Goal: Task Accomplishment & Management: Manage account settings

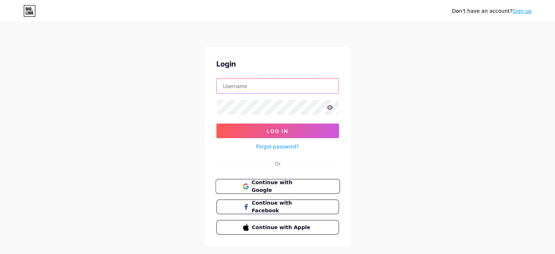
type input "[EMAIL_ADDRESS][DOMAIN_NAME]"
click at [314, 187] on button "Continue with Google" at bounding box center [277, 186] width 124 height 15
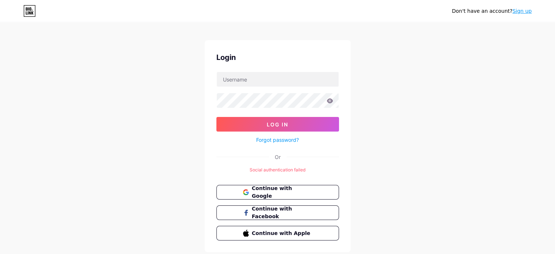
scroll to position [13, 0]
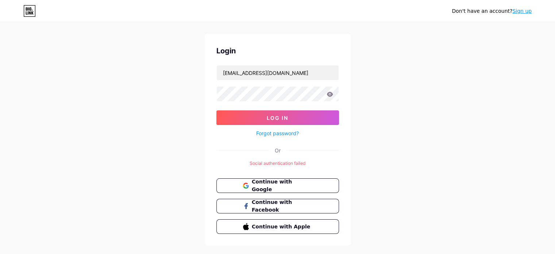
click at [355, 85] on div "Don't have an account? Sign up Login azeempadupoikk@gmail.com Log In Forgot pas…" at bounding box center [277, 128] width 555 height 282
click at [306, 79] on input "[EMAIL_ADDRESS][DOMAIN_NAME]" at bounding box center [278, 72] width 122 height 15
click at [310, 75] on input "azeempadupoikk@gmail.com" at bounding box center [278, 72] width 122 height 15
type input "areef0810@gmail.com"
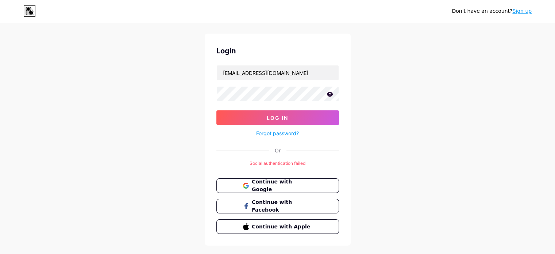
click at [356, 93] on div "Don't have an account? Sign up Login areef0810@gmail.com Log In Forgot password…" at bounding box center [277, 128] width 555 height 282
click at [354, 155] on div "Don't have an account? Sign up Login areef0810@gmail.com Log In Forgot password…" at bounding box center [277, 128] width 555 height 282
click at [314, 113] on button "Log In" at bounding box center [277, 117] width 123 height 15
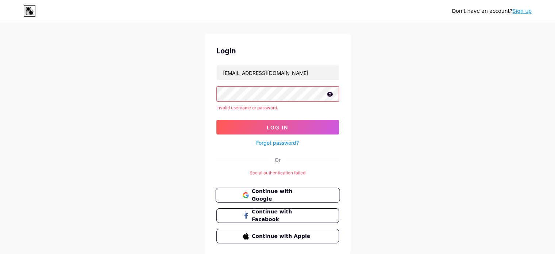
click at [304, 189] on button "Continue with Google" at bounding box center [277, 195] width 124 height 15
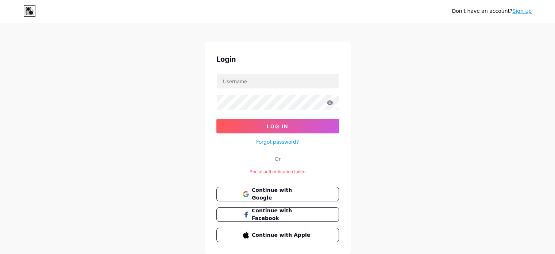
scroll to position [7, 0]
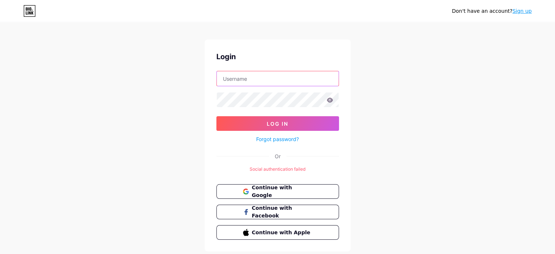
type input "[EMAIL_ADDRESS][DOMAIN_NAME]"
click at [526, 12] on link "Sign up" at bounding box center [521, 11] width 19 height 6
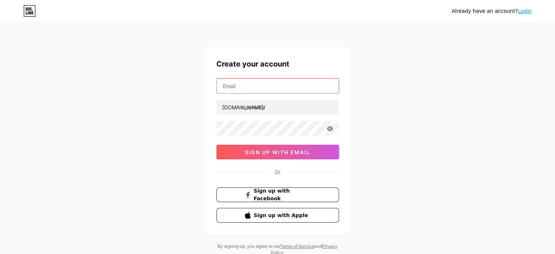
click at [311, 83] on input "text" at bounding box center [278, 85] width 122 height 15
type input "areef0810@gmail.com"
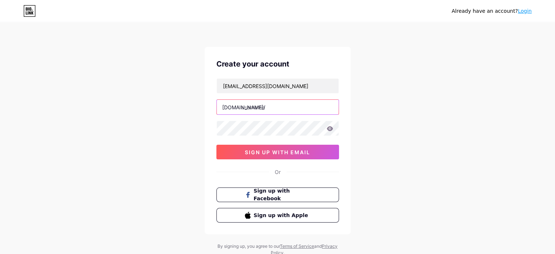
click at [299, 107] on input "text" at bounding box center [278, 107] width 122 height 15
type input "areef0810"
click at [368, 132] on div "Already have an account? Login Create your account [EMAIL_ADDRESS][DOMAIN_NAME]…" at bounding box center [277, 139] width 555 height 279
click at [331, 128] on icon at bounding box center [330, 128] width 6 height 5
click at [371, 134] on div "Already have an account? Login Create your account areef0810@gmail.com bio.link…" at bounding box center [277, 139] width 555 height 279
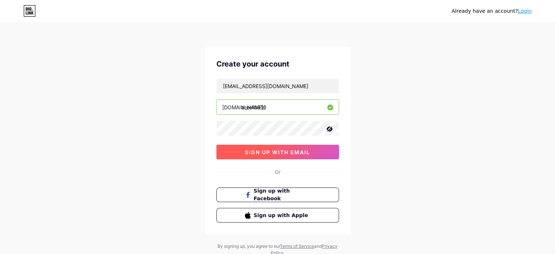
click at [296, 150] on span "sign up with email" at bounding box center [277, 152] width 65 height 6
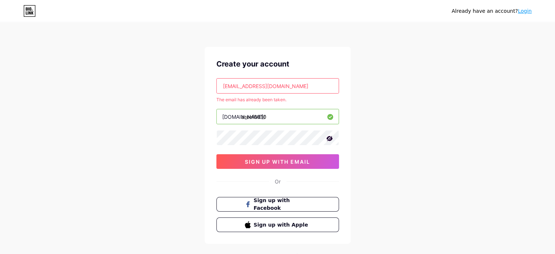
click at [524, 13] on link "Login" at bounding box center [525, 11] width 14 height 6
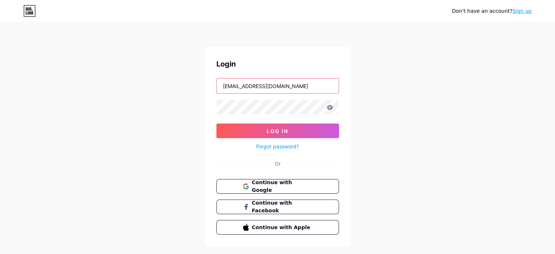
click at [306, 78] on input "azeempadupoikk@gmail.com" at bounding box center [278, 85] width 122 height 15
drag, startPoint x: 263, startPoint y: 86, endPoint x: 178, endPoint y: 88, distance: 84.7
click at [178, 88] on div "Don't have an account? Sign up Login azeempadupoikk@gmail.com Log In Forgot pas…" at bounding box center [277, 134] width 555 height 269
type input "[EMAIL_ADDRESS][DOMAIN_NAME]"
click at [288, 145] on link "Forgot password?" at bounding box center [277, 146] width 43 height 8
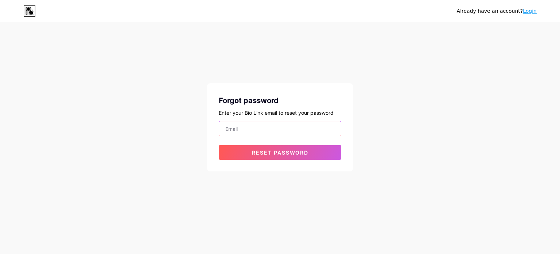
click at [324, 130] on input "email" at bounding box center [280, 128] width 122 height 15
type input "[EMAIL_ADDRESS][DOMAIN_NAME]"
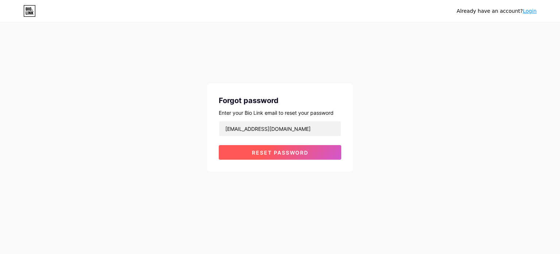
click at [297, 148] on button "Reset password" at bounding box center [280, 152] width 123 height 15
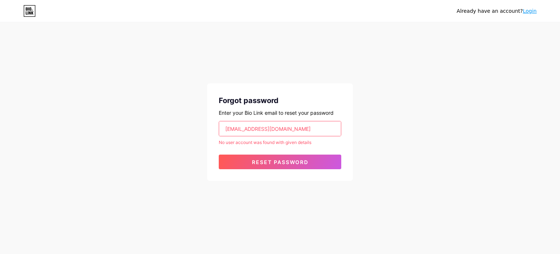
click at [31, 12] on icon at bounding box center [30, 12] width 2 height 3
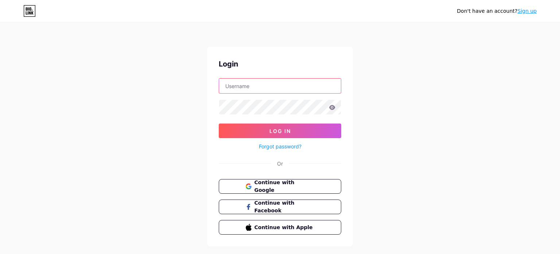
type input "azeempadupoikk@gmail.com"
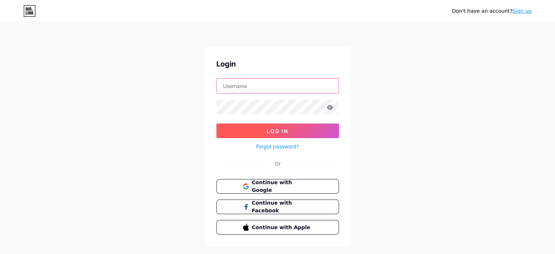
type input "[EMAIL_ADDRESS][DOMAIN_NAME]"
click at [317, 131] on button "Log In" at bounding box center [277, 130] width 123 height 15
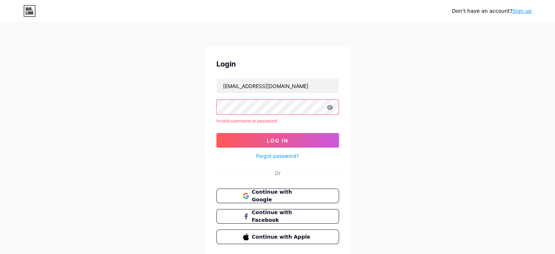
click at [364, 92] on div "Don't have an account? Sign up Login azeempadupoikk@gmail.com Invalid username …" at bounding box center [277, 139] width 555 height 279
click at [330, 109] on icon at bounding box center [330, 107] width 6 height 5
click at [328, 108] on icon at bounding box center [330, 107] width 6 height 5
click at [382, 95] on div "Don't have an account? Sign up Login azeempadupoikk@gmail.com Invalid username …" at bounding box center [277, 139] width 555 height 279
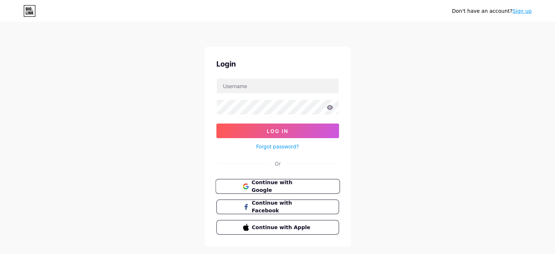
click at [310, 188] on span "Continue with Google" at bounding box center [281, 186] width 61 height 16
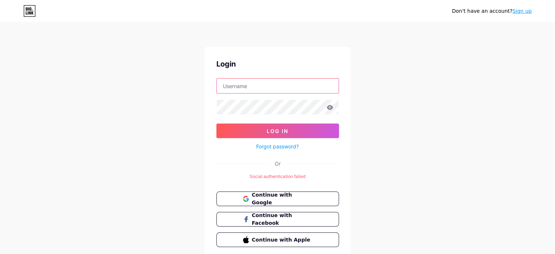
click at [314, 82] on input "text" at bounding box center [278, 85] width 122 height 15
click at [383, 92] on div "Don't have an account? Sign up Login areef0810 Log In Forgot password? Or Socia…" at bounding box center [277, 141] width 555 height 282
click at [328, 84] on input "areef0810" at bounding box center [278, 85] width 122 height 15
type input "a"
click at [348, 94] on div "Login Log In Forgot password? Or Social authentication failed Continue with Goo…" at bounding box center [278, 153] width 146 height 212
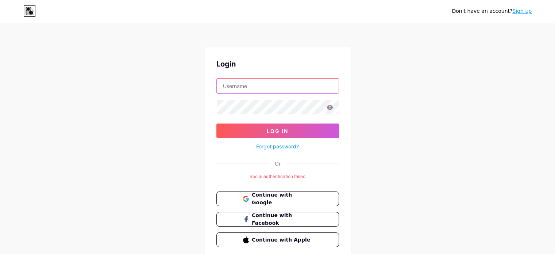
click at [281, 84] on input "text" at bounding box center [278, 85] width 122 height 15
click at [277, 87] on input "arifkaa" at bounding box center [278, 85] width 122 height 15
type input "ariffkaa"
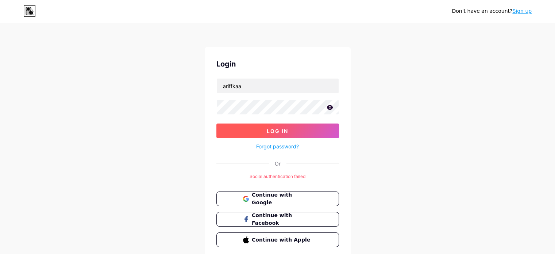
click at [273, 136] on button "Log In" at bounding box center [277, 130] width 123 height 15
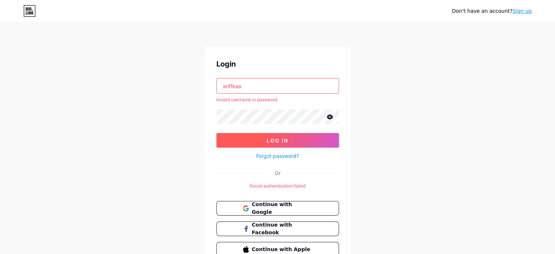
click at [297, 136] on button "Log In" at bounding box center [277, 140] width 123 height 15
click at [276, 155] on link "Forgot password?" at bounding box center [277, 156] width 43 height 8
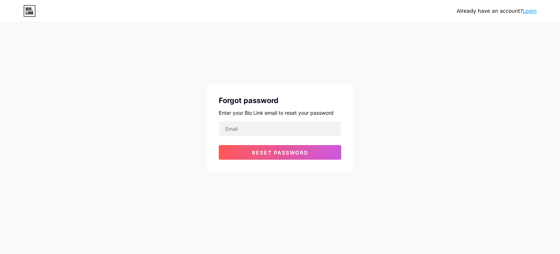
click at [301, 120] on div "Forgot password Enter your Bio Link email to reset your password Reset password" at bounding box center [280, 127] width 146 height 88
click at [300, 127] on input "email" at bounding box center [280, 128] width 122 height 15
type input "[EMAIL_ADDRESS][DOMAIN_NAME]"
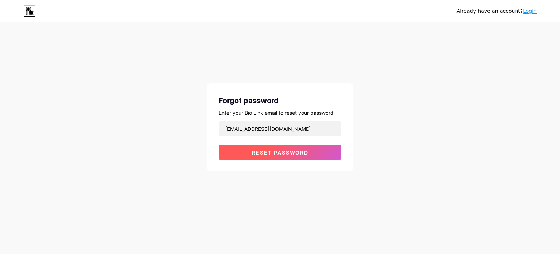
click at [293, 148] on button "Reset password" at bounding box center [280, 152] width 123 height 15
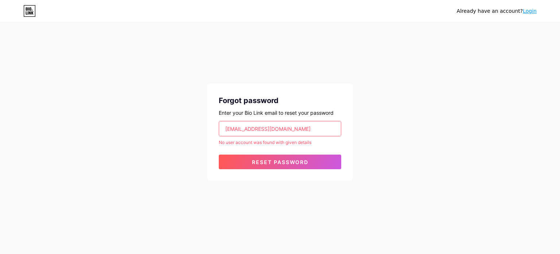
click at [530, 9] on link "Login" at bounding box center [530, 11] width 14 height 6
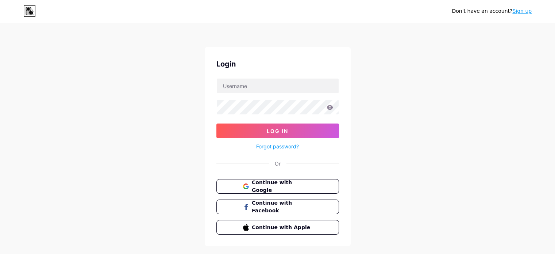
click at [526, 10] on link "Sign up" at bounding box center [521, 11] width 19 height 6
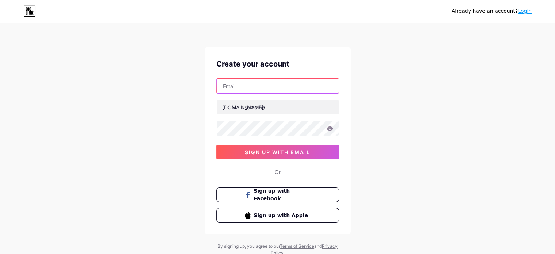
click at [318, 84] on input "text" at bounding box center [278, 85] width 122 height 15
type input "[EMAIL_ADDRESS][DOMAIN_NAME]"
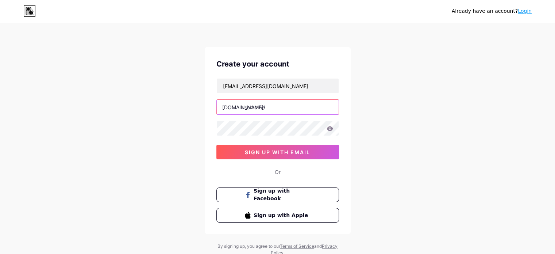
click at [305, 104] on input "text" at bounding box center [278, 107] width 122 height 15
type input "areef0810"
click at [374, 117] on div "Already have an account? Login Create your account areef0810@gmail.com bio.link…" at bounding box center [277, 139] width 555 height 279
click at [329, 127] on icon at bounding box center [330, 128] width 6 height 5
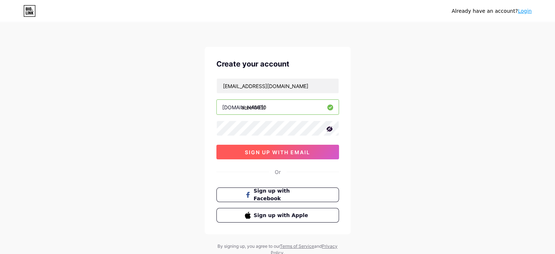
click at [300, 152] on span "sign up with email" at bounding box center [277, 152] width 65 height 6
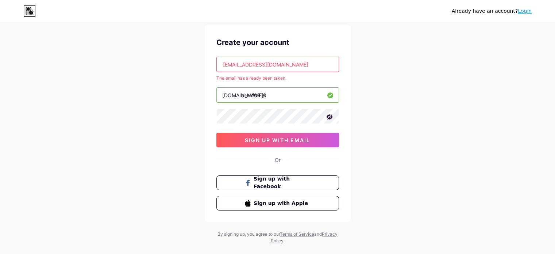
scroll to position [21, 0]
click at [325, 182] on button "Sign up with Facebook" at bounding box center [277, 182] width 124 height 15
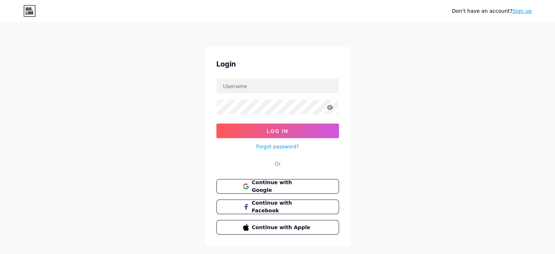
click at [26, 11] on icon at bounding box center [29, 11] width 12 height 12
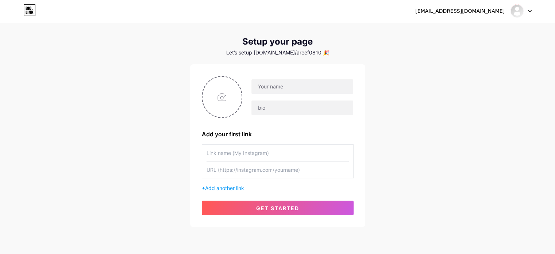
scroll to position [12, 0]
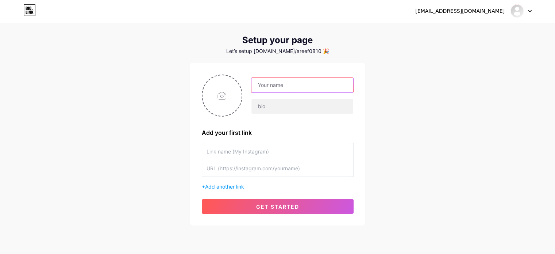
click at [329, 82] on input "text" at bounding box center [301, 85] width 101 height 15
click at [344, 88] on input "[EMAIL_ADDRESS][DOMAIN_NAME]" at bounding box center [301, 85] width 101 height 15
click at [314, 84] on input "[EMAIL_ADDRESS][DOMAIN_NAME]" at bounding box center [301, 85] width 101 height 15
click at [317, 84] on input "[EMAIL_ADDRESS][DOMAIN_NAME]" at bounding box center [301, 85] width 101 height 15
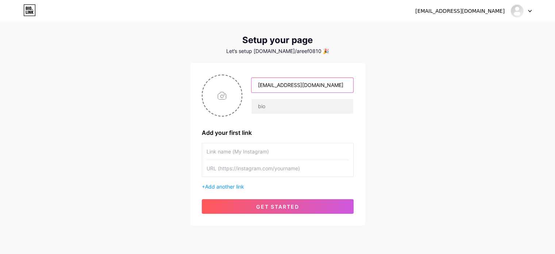
drag, startPoint x: 317, startPoint y: 84, endPoint x: 249, endPoint y: 82, distance: 67.5
click at [249, 82] on div "[EMAIL_ADDRESS][DOMAIN_NAME]" at bounding box center [297, 95] width 111 height 36
type input "a"
type input "[PERSON_NAME]"
click at [328, 106] on input "text" at bounding box center [301, 106] width 101 height 15
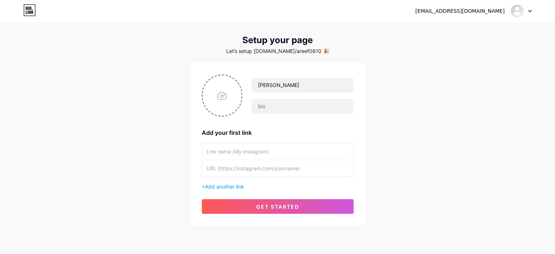
click at [320, 146] on input "text" at bounding box center [277, 151] width 142 height 16
click at [381, 139] on div "[EMAIL_ADDRESS][DOMAIN_NAME] Dashboard Logout Setup your page Let’s setup [DOMA…" at bounding box center [277, 118] width 555 height 260
click at [172, 101] on div "[EMAIL_ADDRESS][DOMAIN_NAME] Dashboard Logout Setup your page Let’s setup [DOMA…" at bounding box center [277, 118] width 555 height 260
click at [230, 101] on input "file" at bounding box center [221, 95] width 39 height 40
type input "C:\fakepath\IMG_5789.JPG"
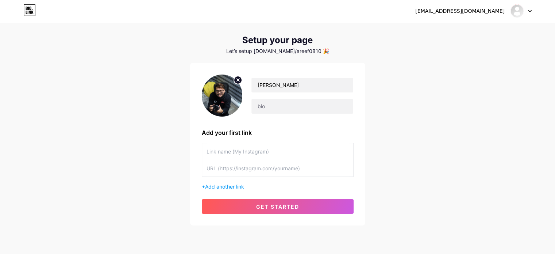
click at [238, 80] on circle at bounding box center [238, 80] width 8 height 8
click at [223, 99] on input "file" at bounding box center [221, 95] width 39 height 40
type input "C:\fakepath\photo_2024-06-05_16-45-53.jpg"
click at [263, 154] on input "text" at bounding box center [277, 151] width 142 height 16
type input "I"
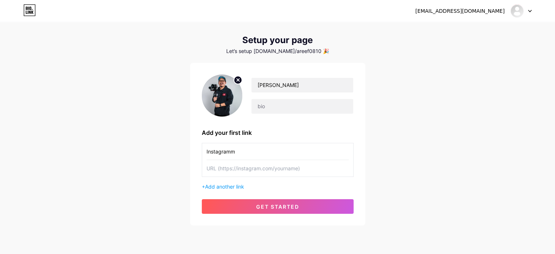
type input "Instagramm"
click at [321, 173] on input "text" at bounding box center [277, 168] width 142 height 16
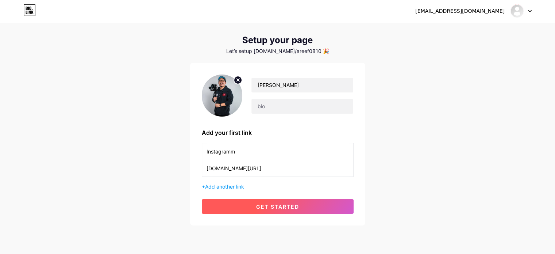
type input "[DOMAIN_NAME][URL]"
click at [310, 200] on button "get started" at bounding box center [278, 206] width 152 height 15
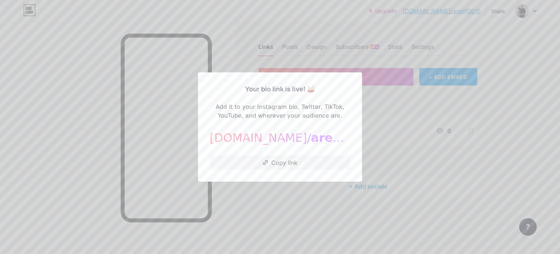
click at [378, 111] on div at bounding box center [280, 127] width 560 height 254
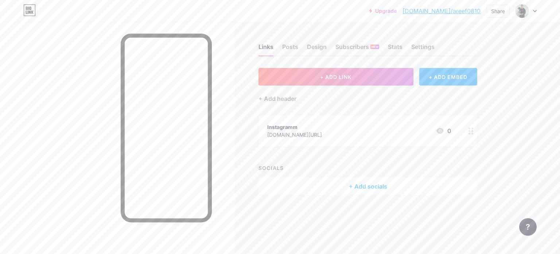
click at [440, 72] on div "+ ADD EMBED" at bounding box center [449, 77] width 58 height 18
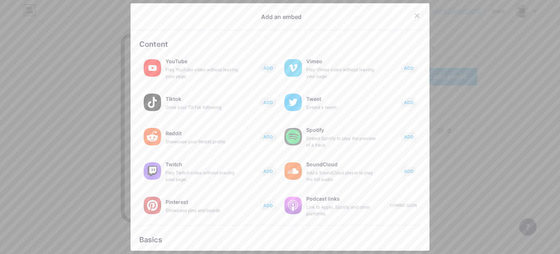
click at [481, 112] on div at bounding box center [280, 127] width 560 height 254
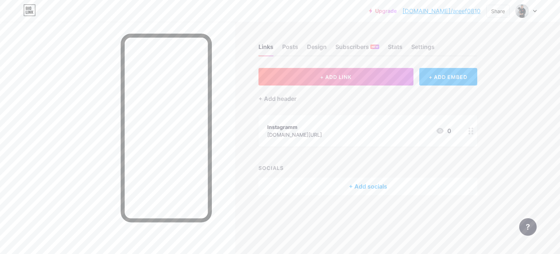
click at [438, 77] on div "+ ADD EMBED" at bounding box center [449, 77] width 58 height 18
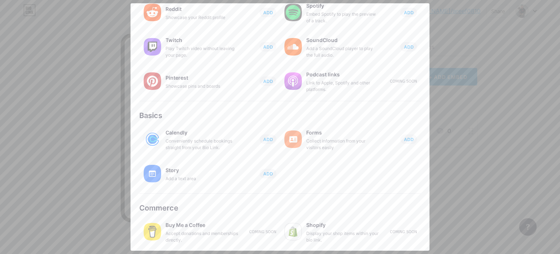
scroll to position [124, 0]
click at [266, 170] on span "ADD" at bounding box center [268, 173] width 10 height 6
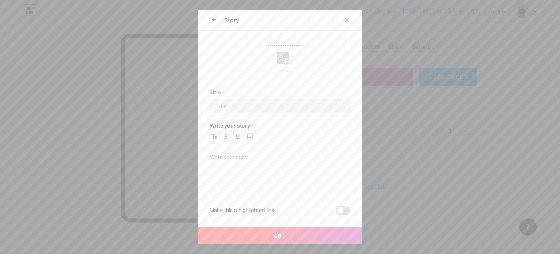
scroll to position [0, 0]
click at [310, 105] on input "text" at bounding box center [280, 106] width 140 height 15
click at [279, 151] on div at bounding box center [280, 163] width 140 height 62
click at [243, 153] on p at bounding box center [280, 157] width 140 height 10
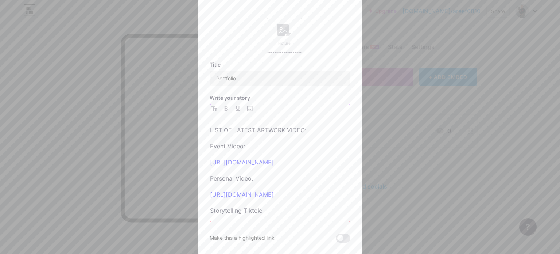
click at [282, 153] on div "LIST OF LATEST ARTWORK VIDEO: Event Video: [URL][DOMAIN_NAME] Personal Video: […" at bounding box center [280, 173] width 140 height 97
click at [286, 150] on p "Event Video:" at bounding box center [280, 146] width 140 height 10
click at [279, 167] on p "[URL][DOMAIN_NAME]" at bounding box center [280, 162] width 140 height 10
click at [278, 183] on p "Personal Video:" at bounding box center [280, 178] width 140 height 10
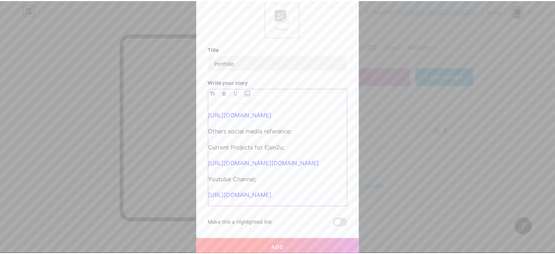
scroll to position [18, 0]
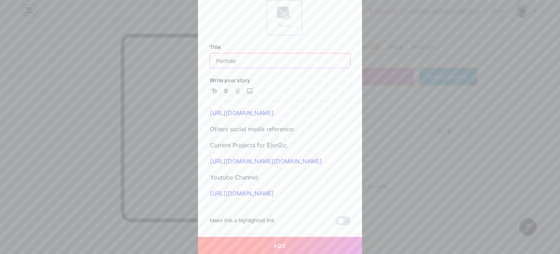
click at [263, 59] on input "Portfolio" at bounding box center [280, 60] width 140 height 15
type input "Portfolio Video Link"
click at [312, 241] on button "Add" at bounding box center [280, 245] width 164 height 18
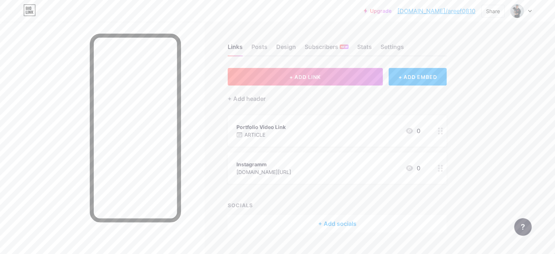
click at [413, 167] on icon at bounding box center [409, 168] width 7 height 6
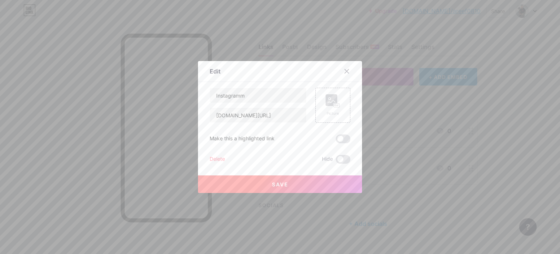
click at [214, 155] on div "Delete" at bounding box center [217, 159] width 15 height 9
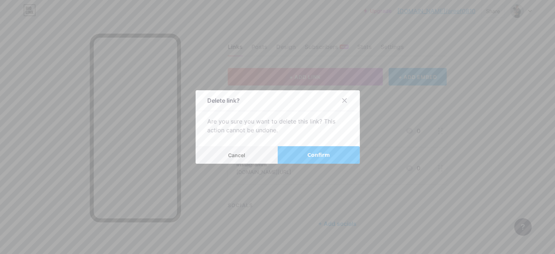
click at [299, 155] on button "Confirm" at bounding box center [319, 155] width 82 height 18
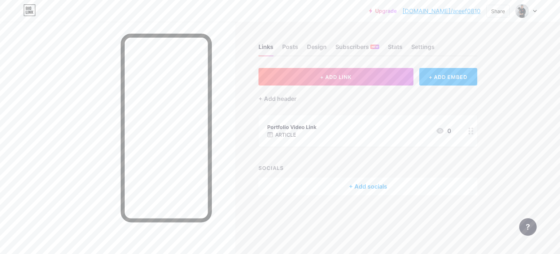
click at [227, 120] on div at bounding box center [117, 149] width 235 height 254
click at [316, 46] on div "Design" at bounding box center [317, 48] width 20 height 13
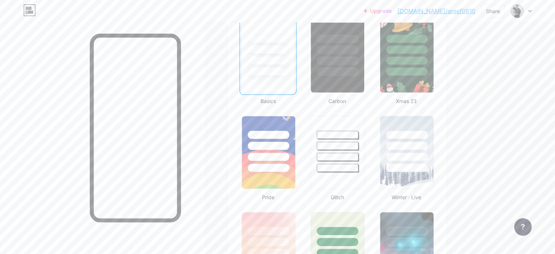
scroll to position [199, 0]
click at [428, 58] on div at bounding box center [406, 60] width 43 height 8
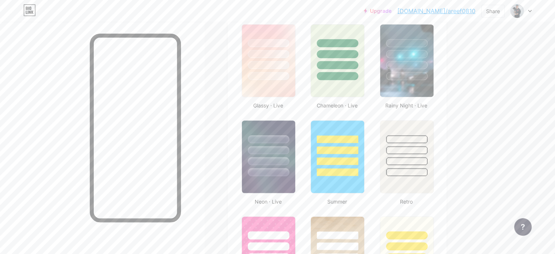
scroll to position [325, 0]
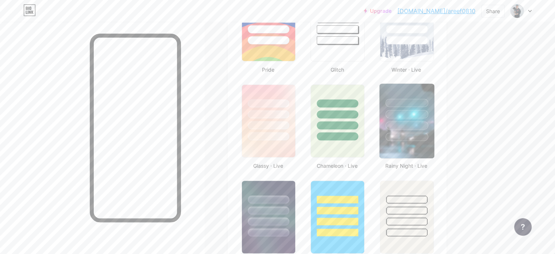
click at [428, 114] on div at bounding box center [406, 114] width 43 height 8
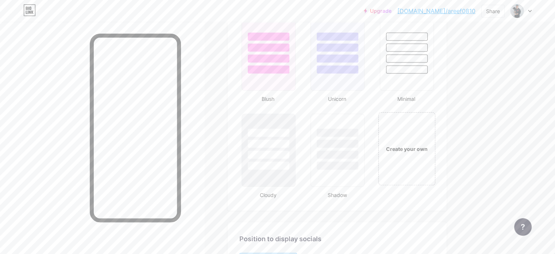
scroll to position [777, 0]
click at [435, 90] on div "Minimal" at bounding box center [406, 57] width 57 height 87
click at [434, 60] on div at bounding box center [406, 43] width 55 height 57
click at [432, 60] on div at bounding box center [406, 43] width 52 height 55
click at [290, 165] on div at bounding box center [268, 164] width 43 height 8
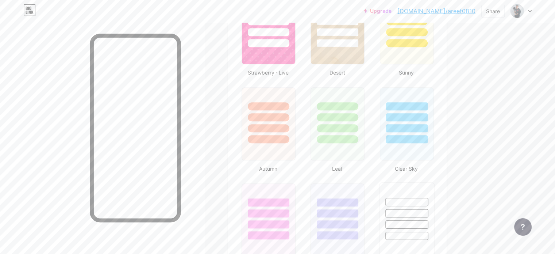
scroll to position [605, 0]
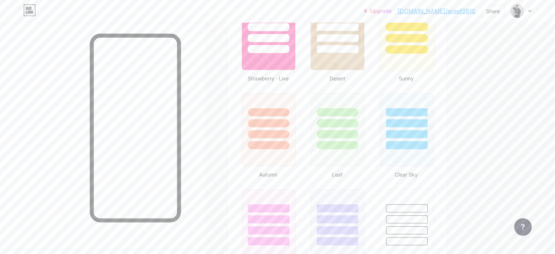
click at [434, 63] on div at bounding box center [406, 33] width 55 height 75
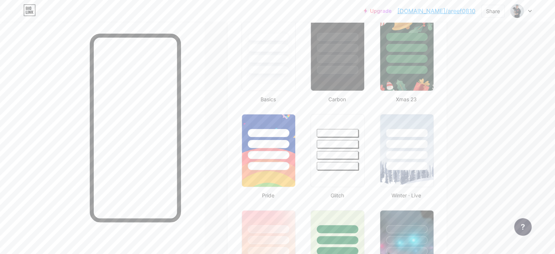
scroll to position [194, 0]
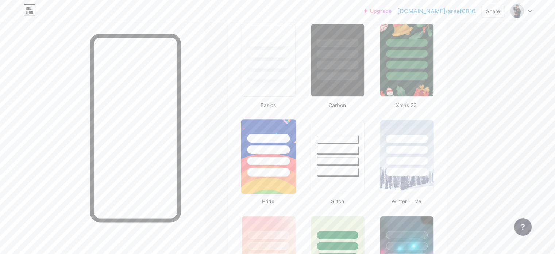
click at [290, 168] on div at bounding box center [268, 172] width 43 height 8
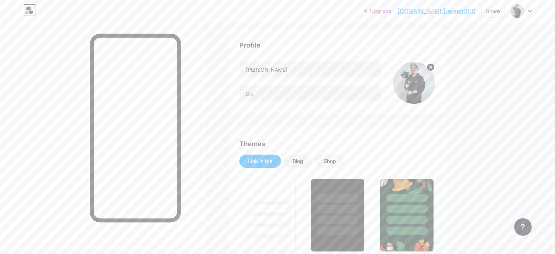
scroll to position [42, 0]
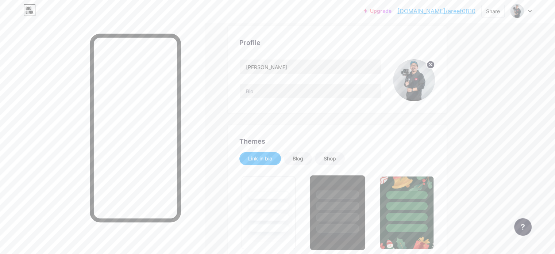
click at [359, 197] on div at bounding box center [337, 194] width 43 height 8
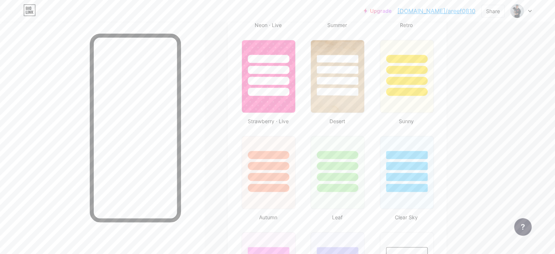
scroll to position [562, 0]
click at [296, 179] on div at bounding box center [268, 163] width 55 height 57
click at [434, 83] on div at bounding box center [406, 67] width 55 height 57
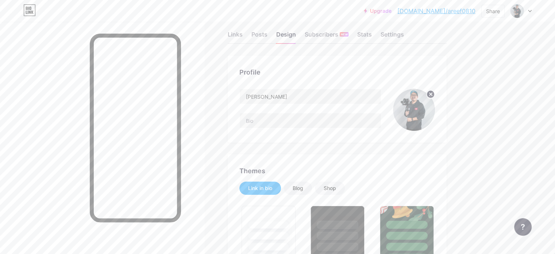
scroll to position [0, 0]
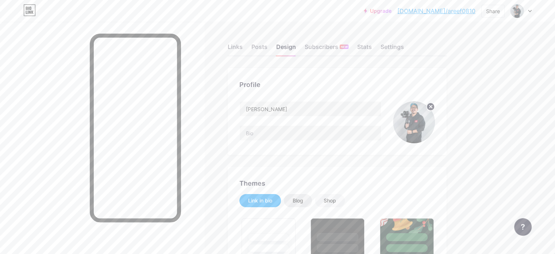
click at [312, 194] on div "Blog" at bounding box center [298, 200] width 28 height 13
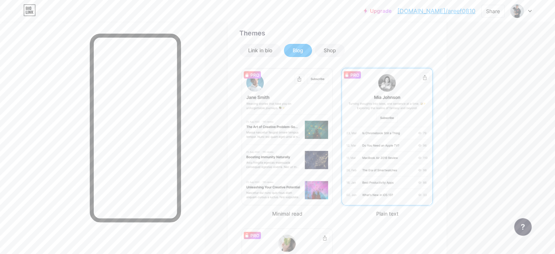
scroll to position [147, 0]
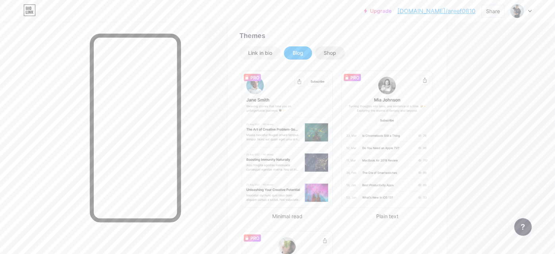
click at [336, 55] on div "Shop" at bounding box center [330, 52] width 12 height 7
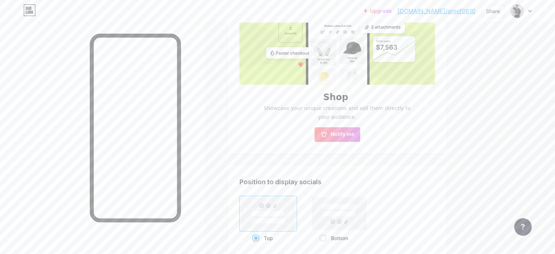
scroll to position [231, 0]
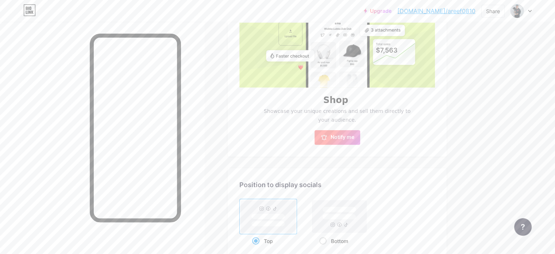
click at [354, 138] on span "Notify me" at bounding box center [343, 137] width 24 height 7
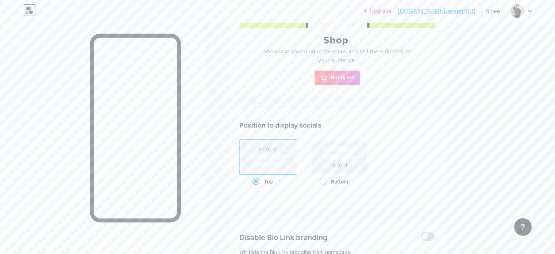
scroll to position [311, 0]
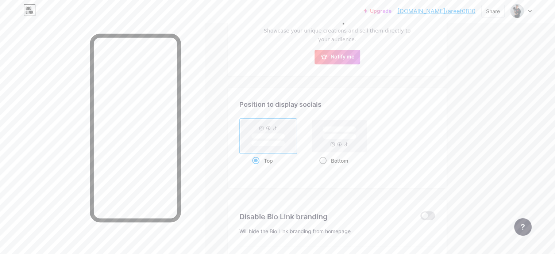
click at [356, 136] on rect at bounding box center [340, 135] width 34 height 5
click at [324, 167] on input "Bottom" at bounding box center [321, 169] width 5 height 5
radio input "true"
click at [285, 137] on rect at bounding box center [268, 135] width 34 height 5
click at [257, 167] on input "Top" at bounding box center [254, 169] width 5 height 5
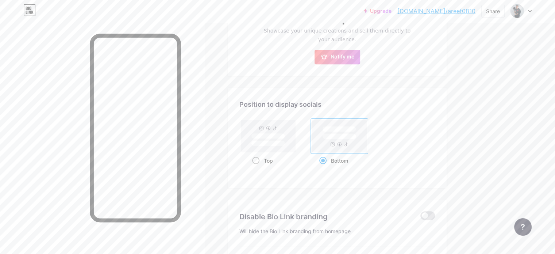
radio input "true"
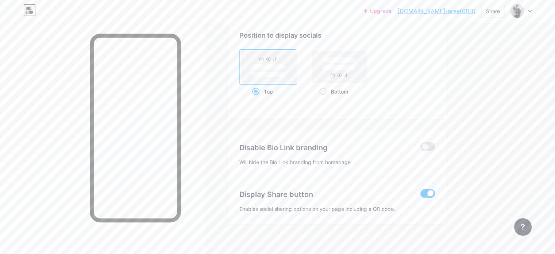
scroll to position [386, 0]
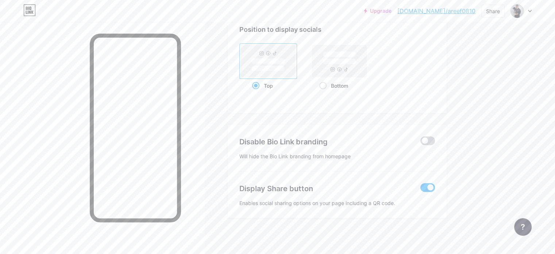
click at [435, 141] on span at bounding box center [427, 140] width 15 height 9
click at [420, 142] on input "checkbox" at bounding box center [420, 142] width 0 height 0
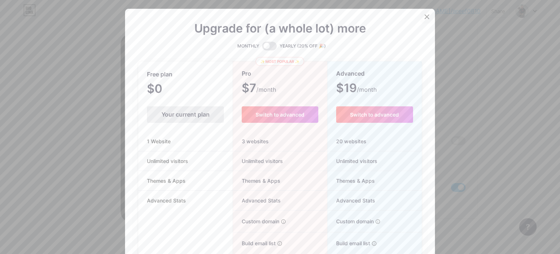
click at [424, 15] on icon at bounding box center [427, 17] width 6 height 6
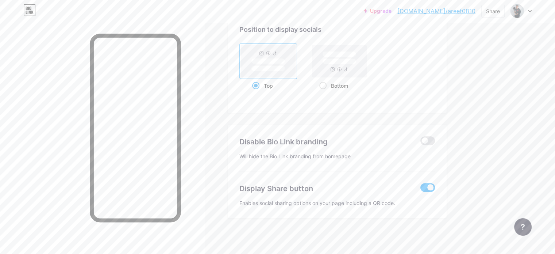
click at [435, 186] on span at bounding box center [427, 187] width 15 height 9
click at [420, 189] on input "checkbox" at bounding box center [420, 189] width 0 height 0
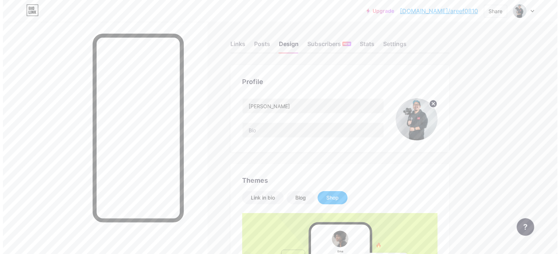
scroll to position [0, 0]
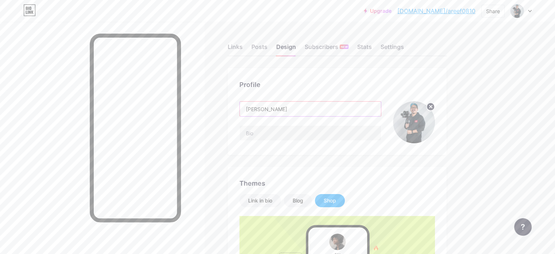
click at [330, 106] on input "[PERSON_NAME]" at bounding box center [310, 108] width 141 height 15
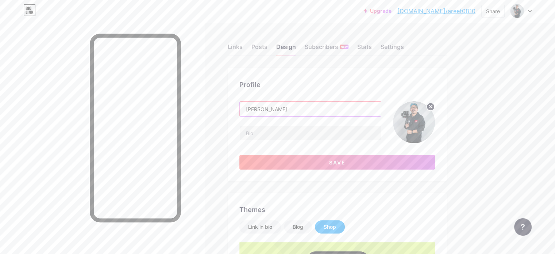
type input "[PERSON_NAME]"
click at [328, 141] on div "[PERSON_NAME]" at bounding box center [310, 122] width 142 height 42
click at [331, 129] on input "text" at bounding box center [310, 133] width 141 height 15
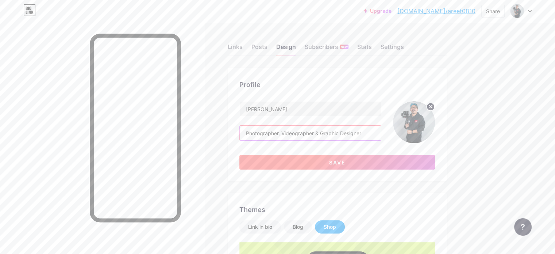
type input "Photographer, Videographer & Graphic Designer"
click at [299, 162] on button "Save" at bounding box center [337, 162] width 196 height 15
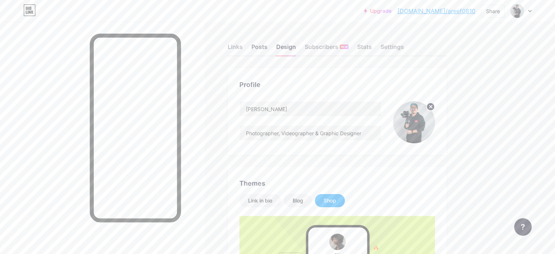
click at [267, 49] on div "Posts" at bounding box center [259, 48] width 16 height 13
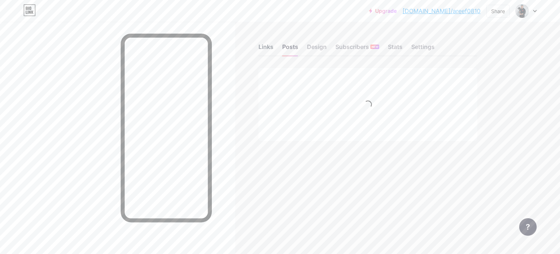
click at [270, 47] on div "Links" at bounding box center [266, 48] width 15 height 13
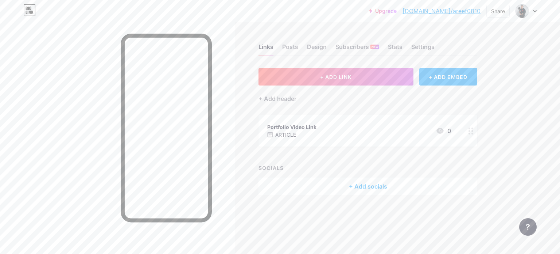
click at [379, 188] on div "+ Add socials" at bounding box center [368, 186] width 219 height 18
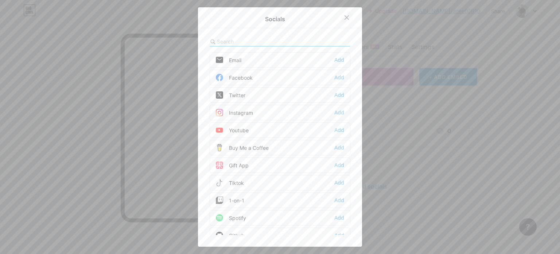
click at [346, 17] on icon at bounding box center [347, 18] width 6 height 6
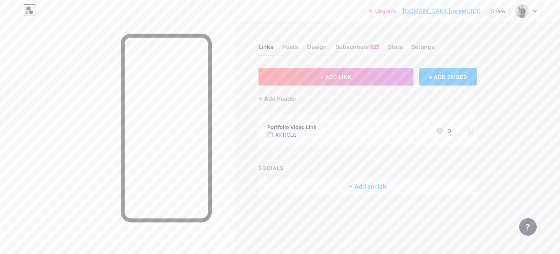
click at [455, 74] on div "+ ADD EMBED" at bounding box center [449, 77] width 58 height 18
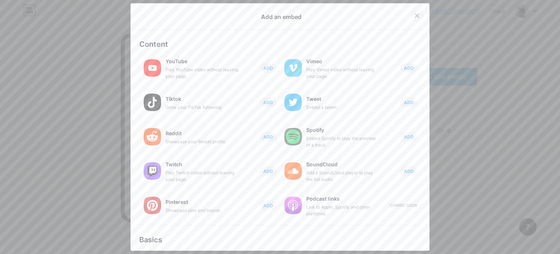
click at [414, 16] on icon at bounding box center [417, 16] width 6 height 6
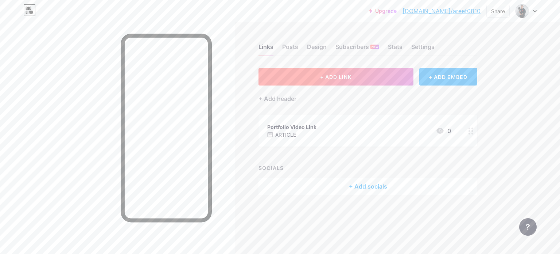
click at [401, 73] on button "+ ADD LINK" at bounding box center [336, 77] width 155 height 18
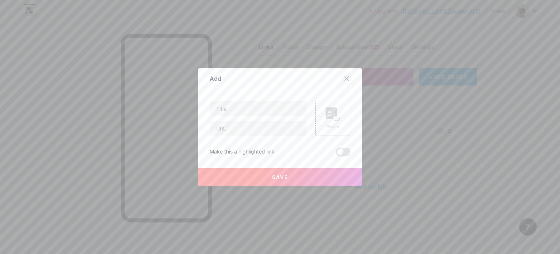
click at [344, 76] on icon at bounding box center [347, 79] width 6 height 6
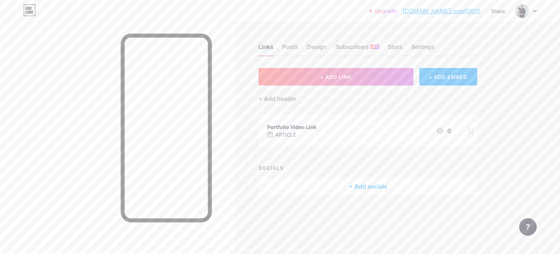
click at [503, 112] on div "Links Posts Design Subscribers NEW Stats Settings + ADD LINK + ADD EMBED + Add …" at bounding box center [254, 126] width 508 height 209
click at [371, 75] on button "+ ADD LINK" at bounding box center [336, 77] width 155 height 18
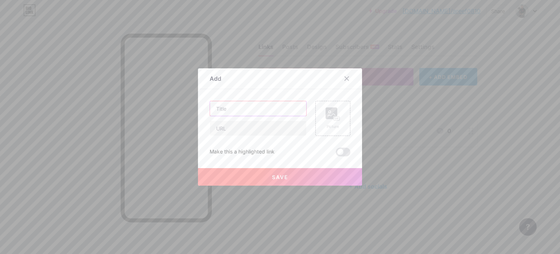
click at [258, 113] on input "text" at bounding box center [258, 108] width 96 height 15
click at [258, 124] on input "text" at bounding box center [258, 128] width 96 height 15
paste input "[URL][DOMAIN_NAME]"
type input "[URL][DOMAIN_NAME]"
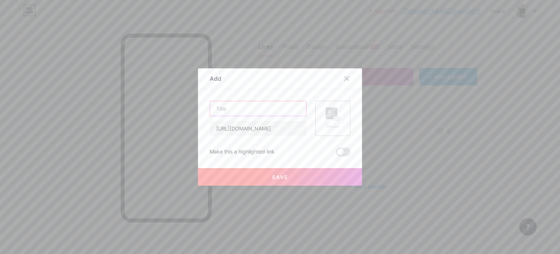
click at [275, 109] on input "text" at bounding box center [258, 108] width 96 height 15
type input "r"
type input "RESUME vAug2025"
click at [322, 174] on button "Save" at bounding box center [280, 177] width 164 height 18
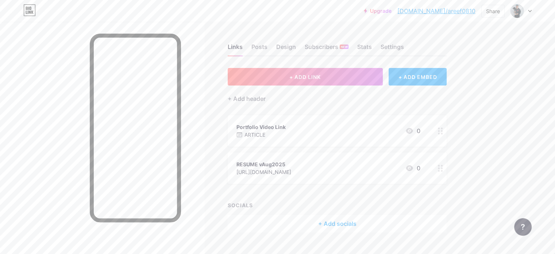
drag, startPoint x: 285, startPoint y: 168, endPoint x: 290, endPoint y: 121, distance: 47.3
click at [290, 121] on span "Portfolio Video Link ARTICLE 0 RESUME vAug2025 [URL][DOMAIN_NAME] 0" at bounding box center [337, 149] width 219 height 69
click at [477, 103] on div "Links Posts Design Subscribers NEW Stats Settings + ADD LINK + ADD EMBED + Add …" at bounding box center [238, 145] width 477 height 247
click at [477, 92] on div "Links Posts Design Subscribers NEW Stats Settings + ADD LINK + ADD EMBED + Add …" at bounding box center [238, 145] width 477 height 247
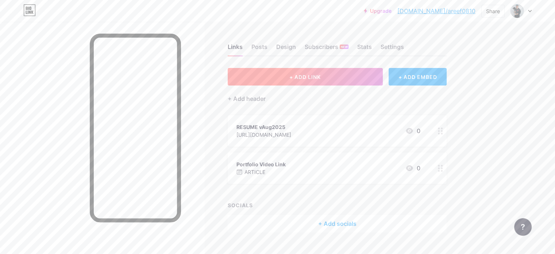
click at [383, 76] on button "+ ADD LINK" at bounding box center [305, 77] width 155 height 18
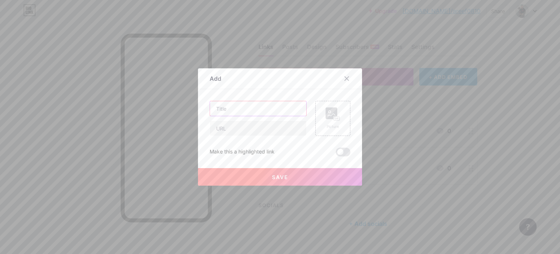
click at [284, 112] on input "text" at bounding box center [258, 108] width 96 height 15
type input "Portfolio Photography"
click at [257, 130] on input "text" at bounding box center [258, 128] width 96 height 15
paste input "[URL][DOMAIN_NAME]"
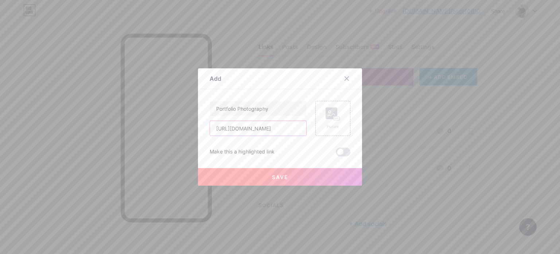
type input "[URL][DOMAIN_NAME]"
click at [277, 174] on span "Save" at bounding box center [280, 177] width 16 height 6
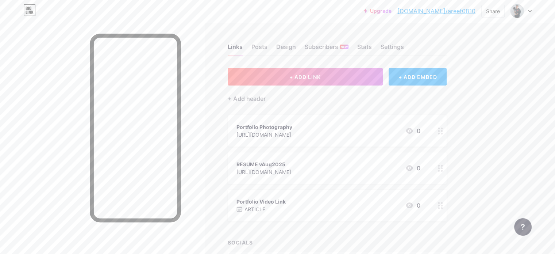
drag, startPoint x: 308, startPoint y: 167, endPoint x: 397, endPoint y: 170, distance: 89.8
click at [291, 170] on div "[URL][DOMAIN_NAME]" at bounding box center [263, 172] width 55 height 8
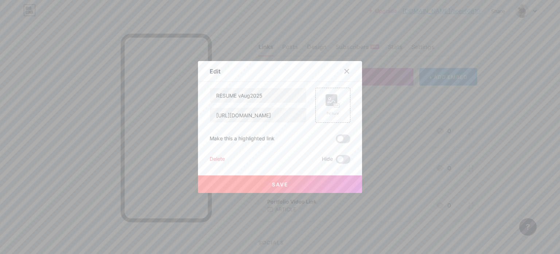
click at [458, 166] on div at bounding box center [280, 127] width 560 height 254
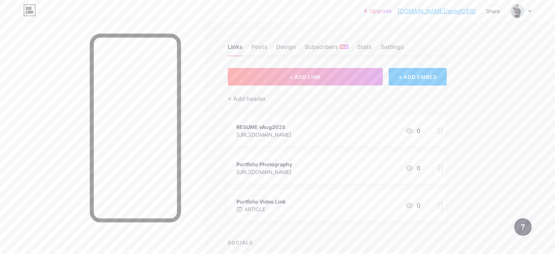
click at [477, 117] on div "Links Posts Design Subscribers NEW Stats Settings + ADD LINK + ADD EMBED + Add …" at bounding box center [238, 164] width 477 height 284
click at [477, 134] on div "Links Posts Design Subscribers NEW Stats Settings + ADD LINK + ADD EMBED + Add …" at bounding box center [238, 164] width 477 height 284
click at [369, 77] on button "+ ADD LINK" at bounding box center [305, 77] width 155 height 18
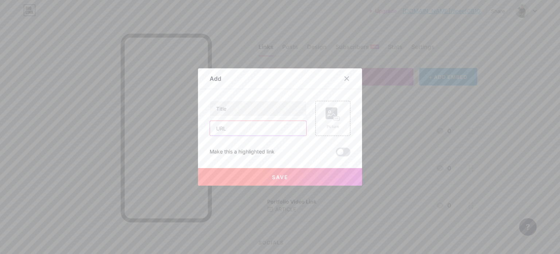
click at [269, 130] on input "text" at bounding box center [258, 128] width 96 height 15
paste input "[URL][DOMAIN_NAME]"
type input "[URL][DOMAIN_NAME]"
click at [284, 39] on div at bounding box center [280, 127] width 560 height 254
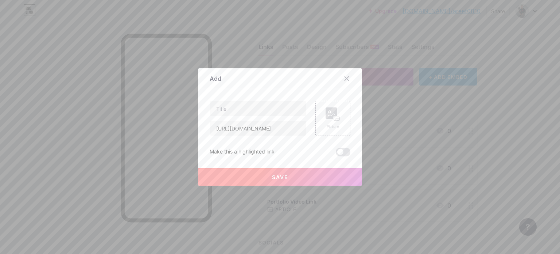
scroll to position [0, 0]
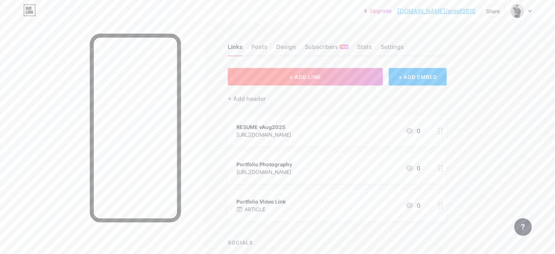
click at [309, 82] on button "+ ADD LINK" at bounding box center [305, 77] width 155 height 18
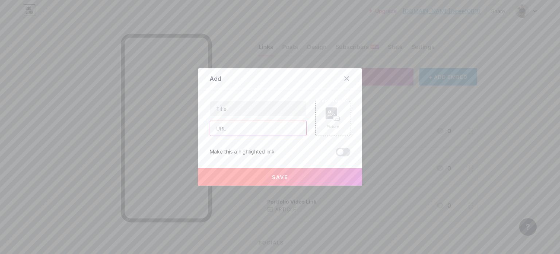
click at [278, 133] on input "text" at bounding box center [258, 128] width 96 height 15
click at [238, 127] on input "text" at bounding box center [258, 128] width 96 height 15
paste input "[URL][DOMAIN_NAME]"
type input "[URL][DOMAIN_NAME]"
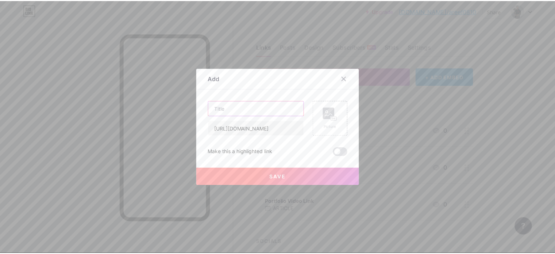
scroll to position [0, 0]
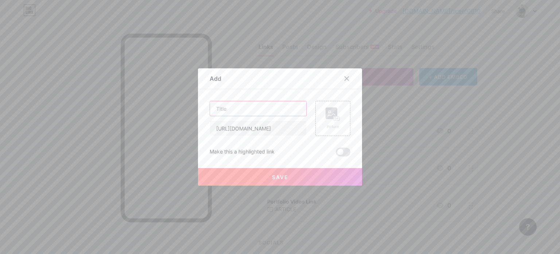
click at [254, 102] on input "text" at bounding box center [258, 108] width 96 height 15
type input "P"
type input "Artwork Graphic Design"
click at [278, 174] on span "Save" at bounding box center [280, 177] width 16 height 6
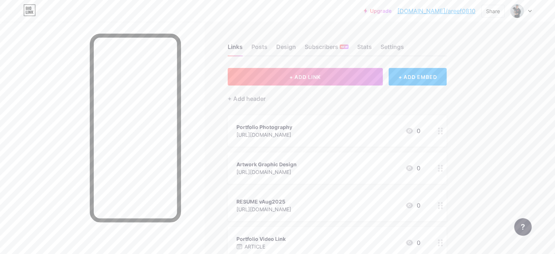
click at [477, 159] on div "Links Posts Design Subscribers NEW Stats Settings + ADD LINK + ADD EMBED + Add …" at bounding box center [238, 182] width 477 height 321
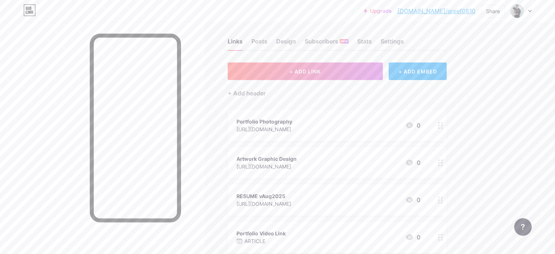
scroll to position [6, 0]
click at [477, 137] on div "Links Posts Design Subscribers NEW Stats Settings + ADD LINK + ADD EMBED + Add …" at bounding box center [238, 176] width 477 height 321
click at [477, 143] on div "Links Posts Design Subscribers NEW Stats Settings + ADD LINK + ADD EMBED + Add …" at bounding box center [238, 176] width 477 height 321
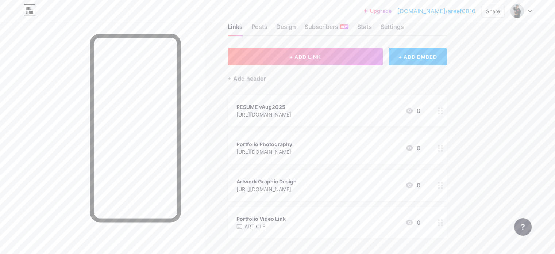
scroll to position [20, 0]
click at [477, 140] on div "Links Posts Design Subscribers NEW Stats Settings + ADD LINK + ADD EMBED + Add …" at bounding box center [238, 161] width 477 height 321
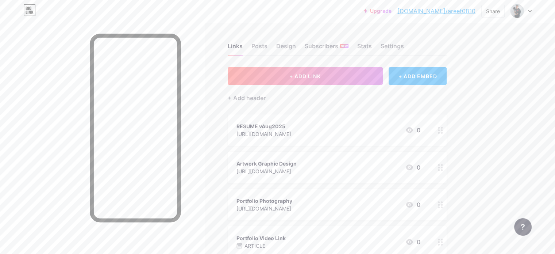
scroll to position [0, 0]
click at [477, 93] on div "Links Posts Design Subscribers NEW Stats Settings + ADD LINK + ADD EMBED + Add …" at bounding box center [238, 182] width 477 height 321
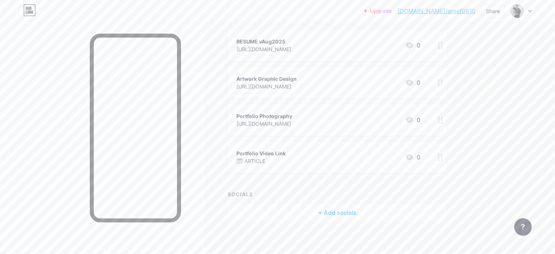
scroll to position [89, 0]
